Goal: Navigation & Orientation: Go to known website

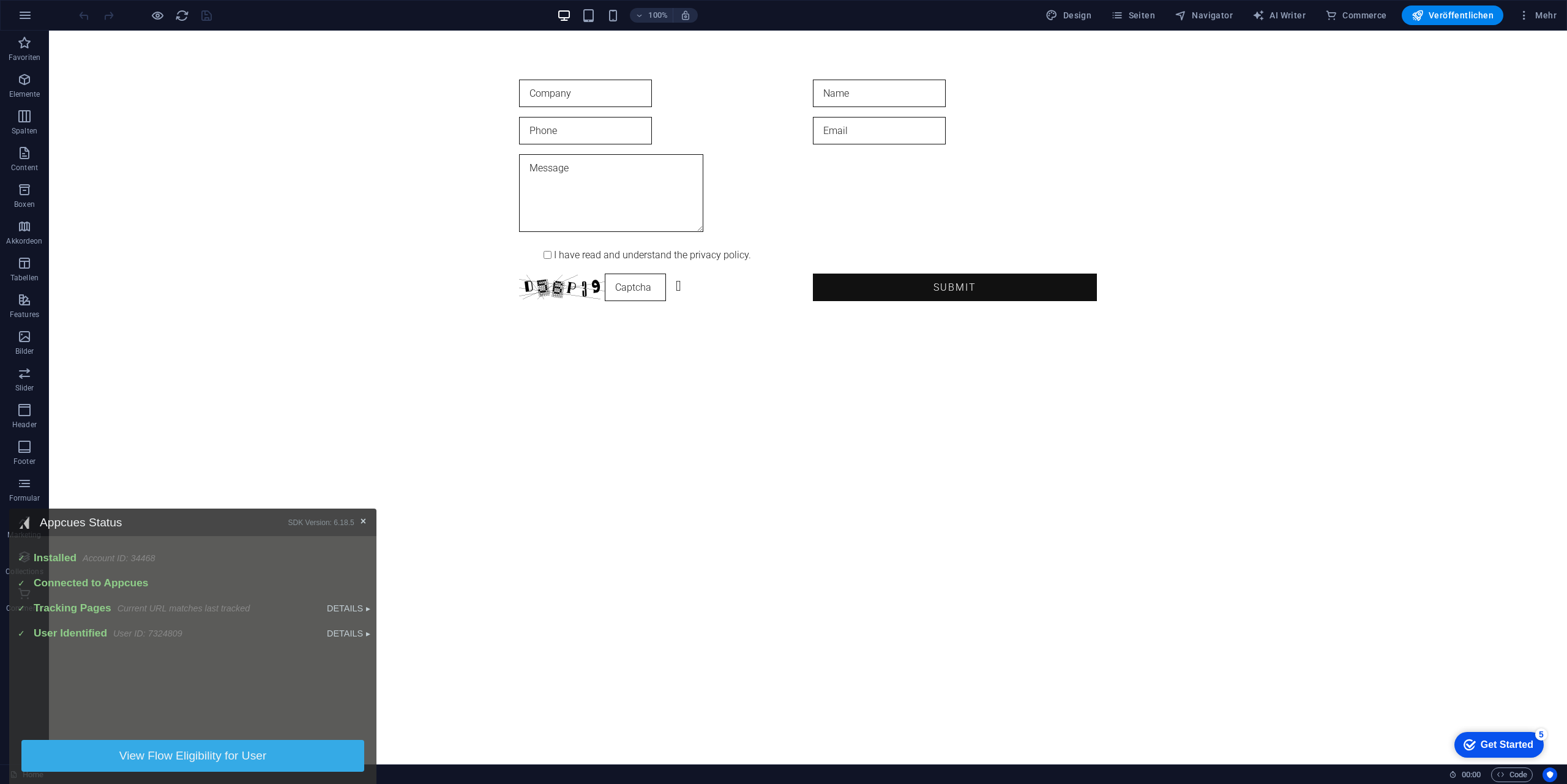
click at [363, 520] on link "×" at bounding box center [363, 521] width 5 height 10
